Goal: Task Accomplishment & Management: Use online tool/utility

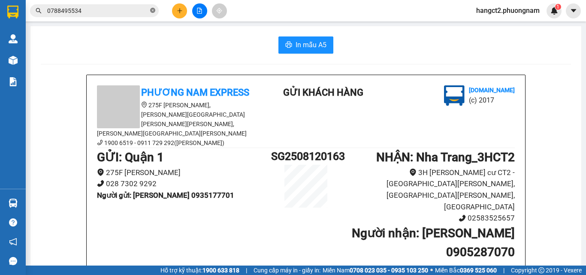
click at [154, 12] on icon "close-circle" at bounding box center [152, 10] width 5 height 5
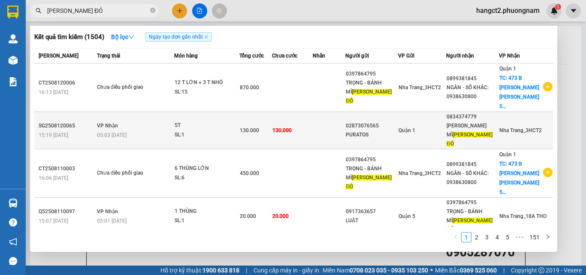
type input "[PERSON_NAME] ĐỎ"
click at [456, 121] on div "[PERSON_NAME] MÌ [PERSON_NAME] ĐỎ" at bounding box center [472, 134] width 52 height 27
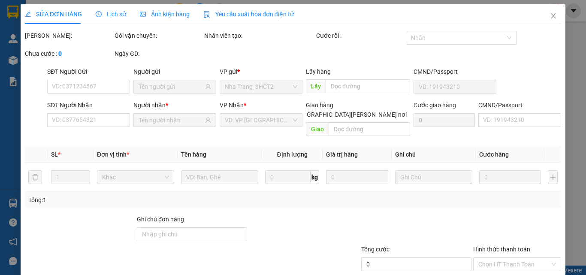
type input "02873076565"
type input "PURATOS"
type input "0834374779"
type input "NGUYỄN- BÁNH MÌ GẠCH ĐỎ"
type input "130.000"
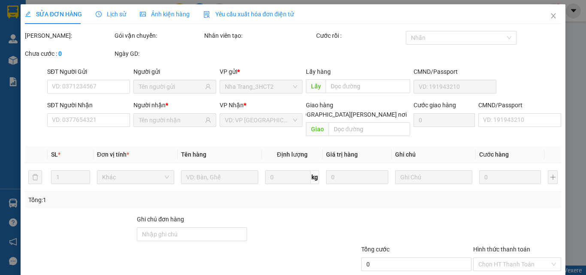
type input "130.000"
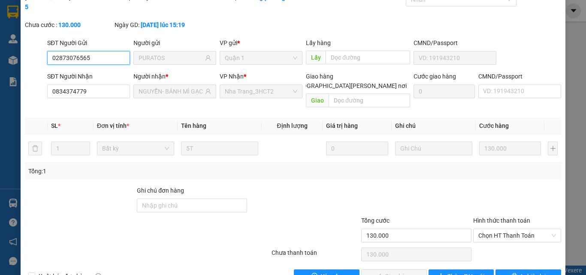
scroll to position [44, 0]
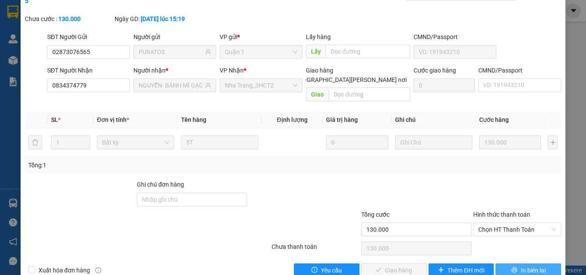
click at [527, 265] on span "In biên lai" at bounding box center [533, 269] width 25 height 9
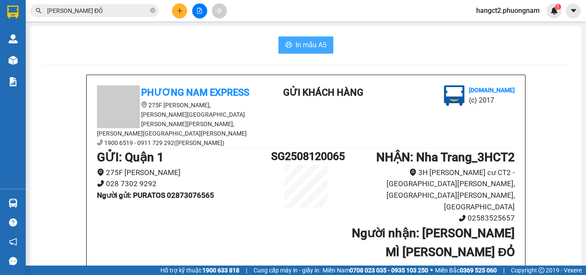
click at [300, 49] on span "In mẫu A5" at bounding box center [310, 44] width 31 height 11
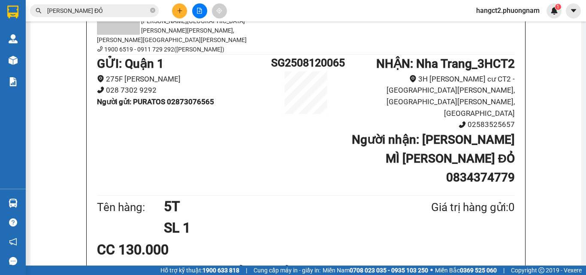
scroll to position [172, 0]
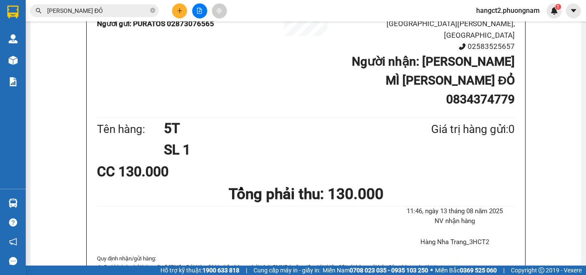
click at [127, 13] on input "[PERSON_NAME] ĐỎ" at bounding box center [97, 10] width 101 height 9
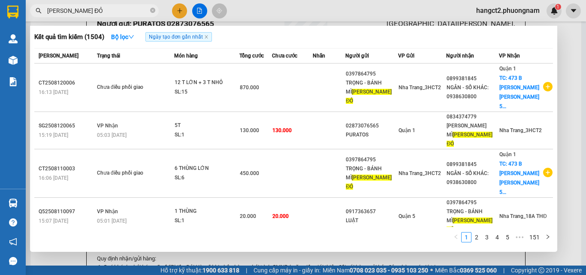
click at [127, 13] on input "[PERSON_NAME] ĐỎ" at bounding box center [97, 10] width 101 height 9
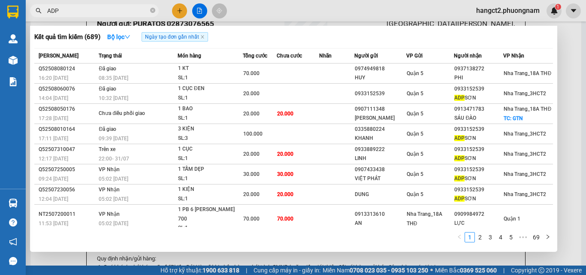
type input "ADP"
